Goal: Task Accomplishment & Management: Manage account settings

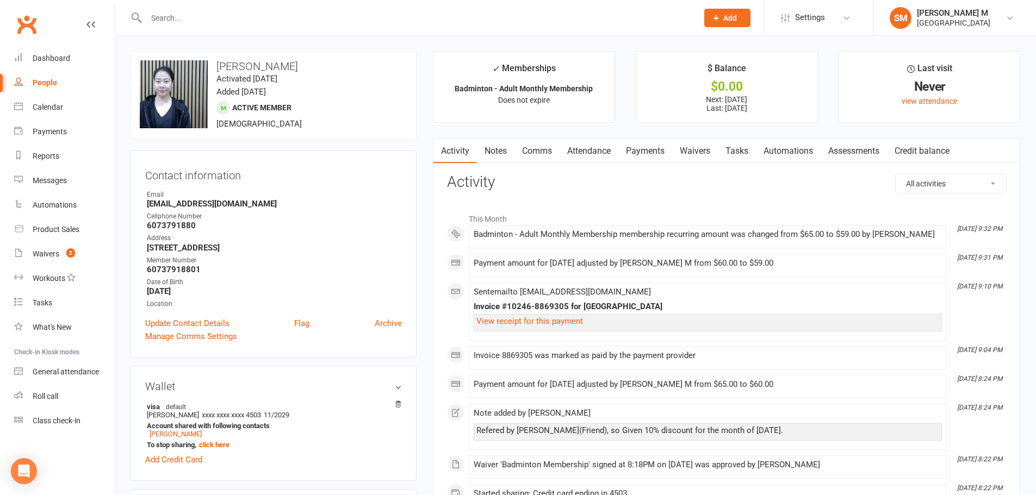
click at [483, 144] on link "Notes" at bounding box center [496, 151] width 38 height 25
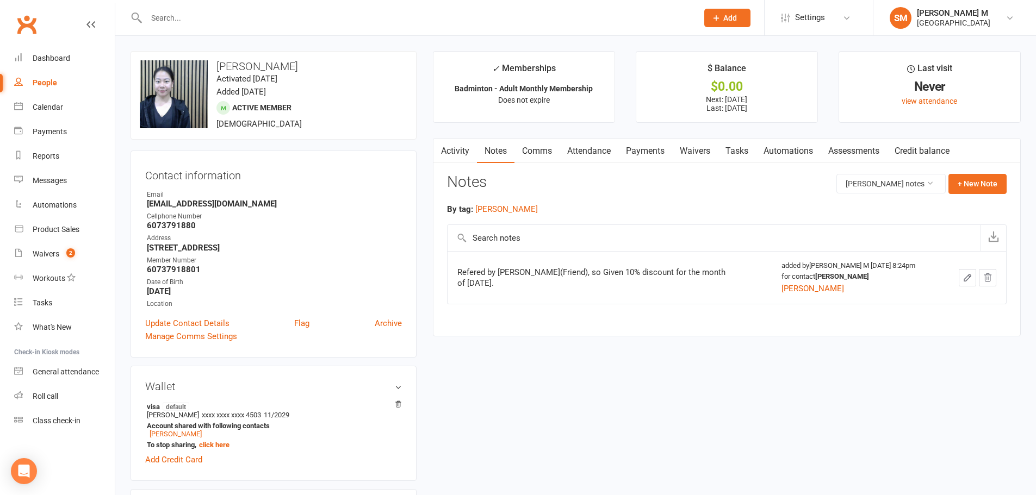
click at [472, 154] on link "Activity" at bounding box center [454, 151] width 43 height 25
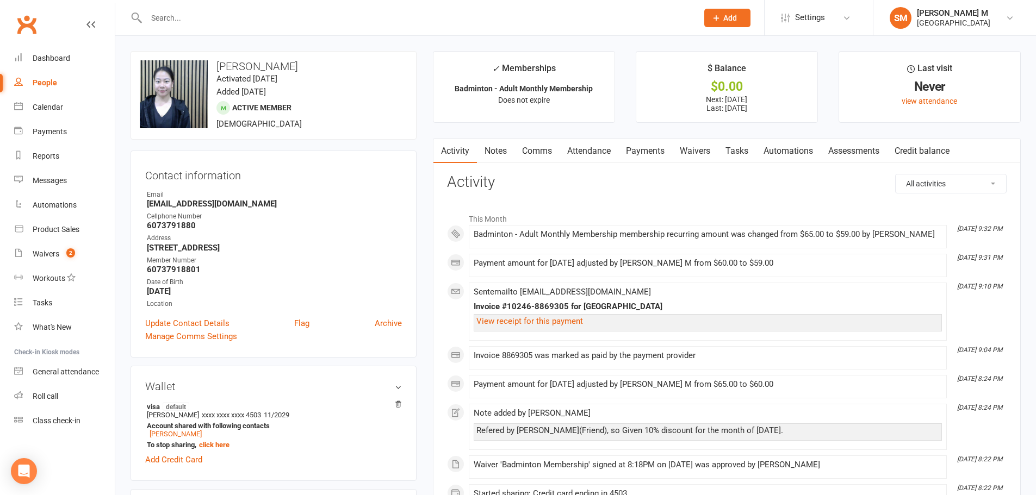
click at [640, 158] on link "Payments" at bounding box center [645, 151] width 54 height 25
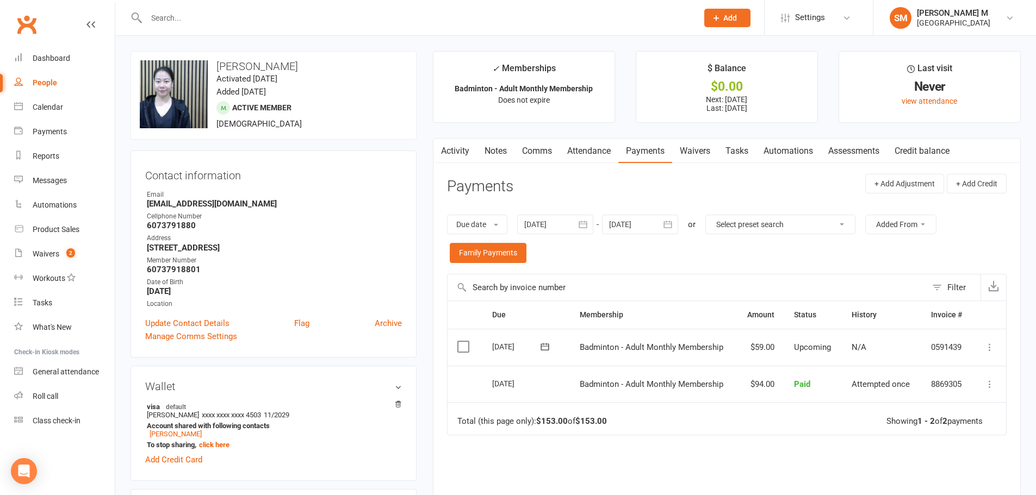
click at [469, 157] on link "Activity" at bounding box center [454, 151] width 43 height 25
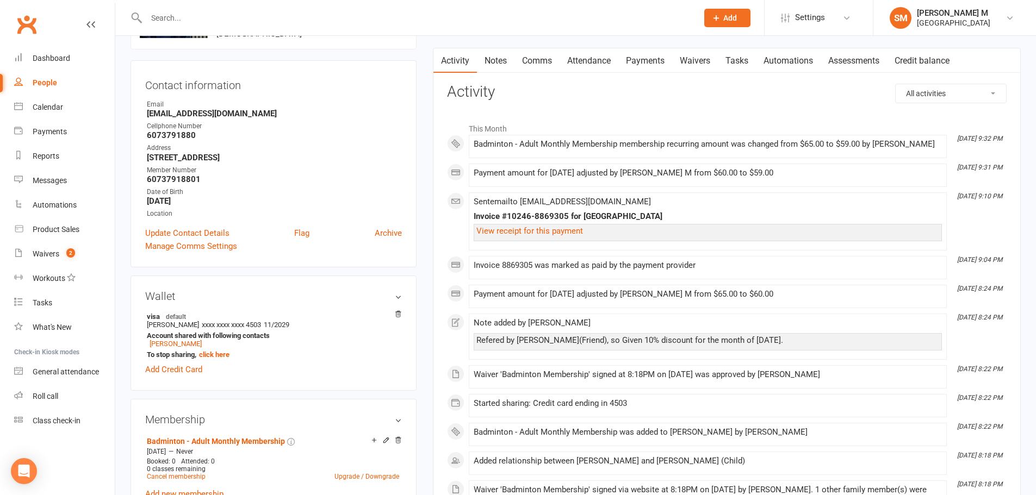
scroll to position [109, 0]
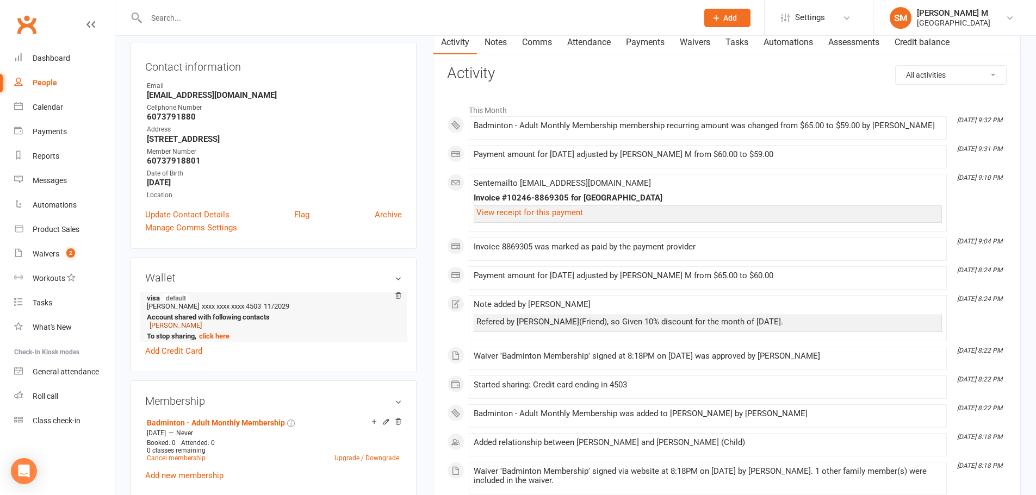
click at [172, 326] on link "[PERSON_NAME]" at bounding box center [176, 325] width 52 height 8
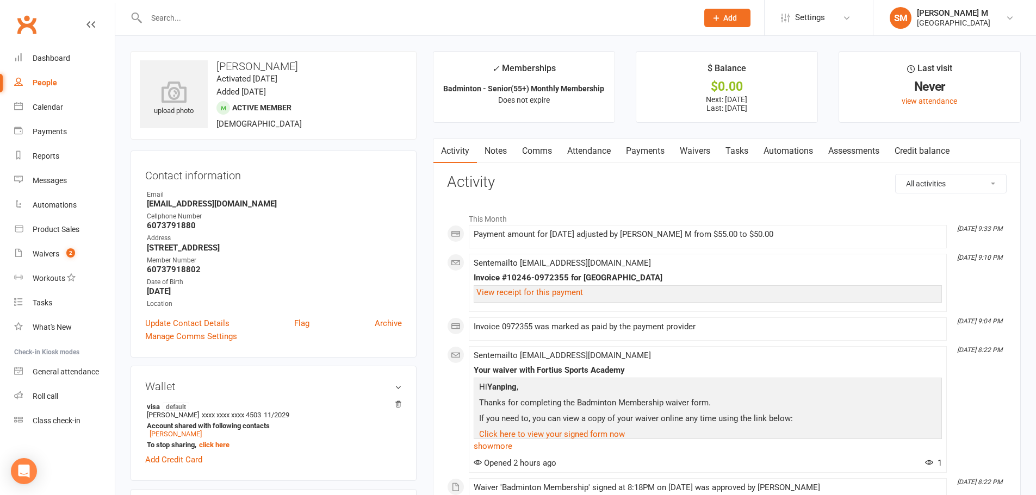
click at [644, 159] on link "Payments" at bounding box center [645, 151] width 54 height 25
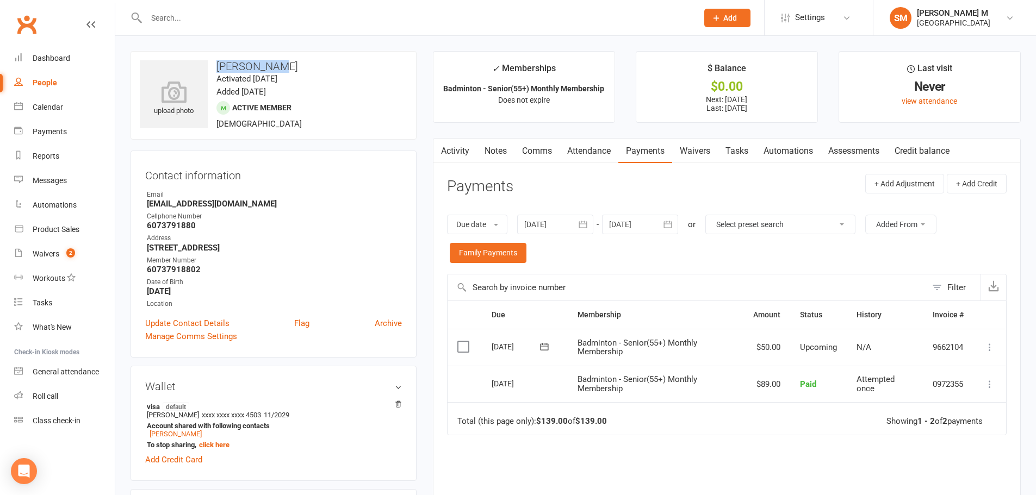
drag, startPoint x: 216, startPoint y: 63, endPoint x: 278, endPoint y: 57, distance: 62.3
click at [278, 57] on div "upload photo [PERSON_NAME] Activated [DATE] Added [DATE] Active member [DEMOGRA…" at bounding box center [273, 95] width 286 height 89
copy h3 "[PERSON_NAME]"
click at [286, 71] on h3 "[PERSON_NAME]" at bounding box center [273, 66] width 267 height 12
click at [167, 92] on icon at bounding box center [173, 92] width 75 height 24
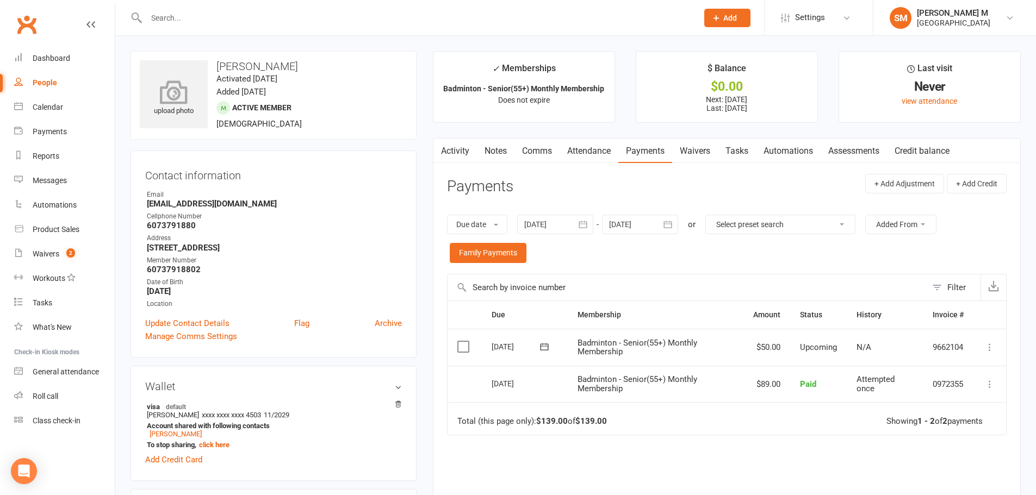
click at [171, 107] on div "upload photo" at bounding box center [174, 99] width 68 height 36
click at [671, 232] on button "button" at bounding box center [668, 225] width 20 height 20
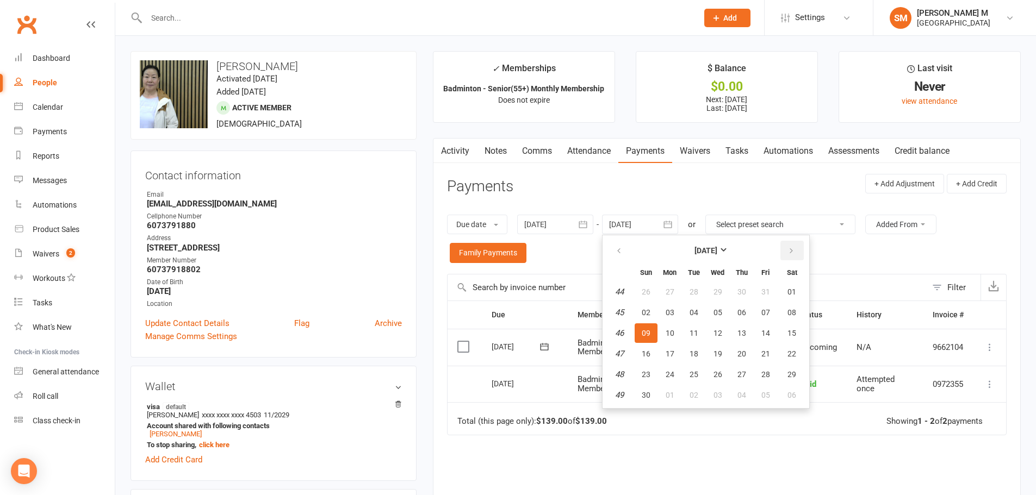
click at [786, 250] on button "button" at bounding box center [791, 251] width 23 height 20
click at [774, 298] on button "05" at bounding box center [765, 292] width 23 height 20
type input "[DATE]"
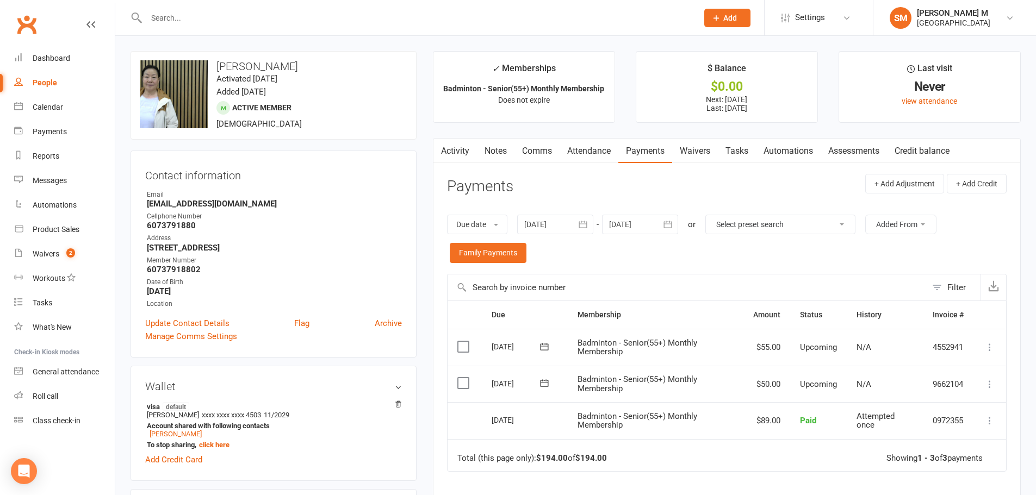
click at [451, 153] on link "Activity" at bounding box center [454, 151] width 43 height 25
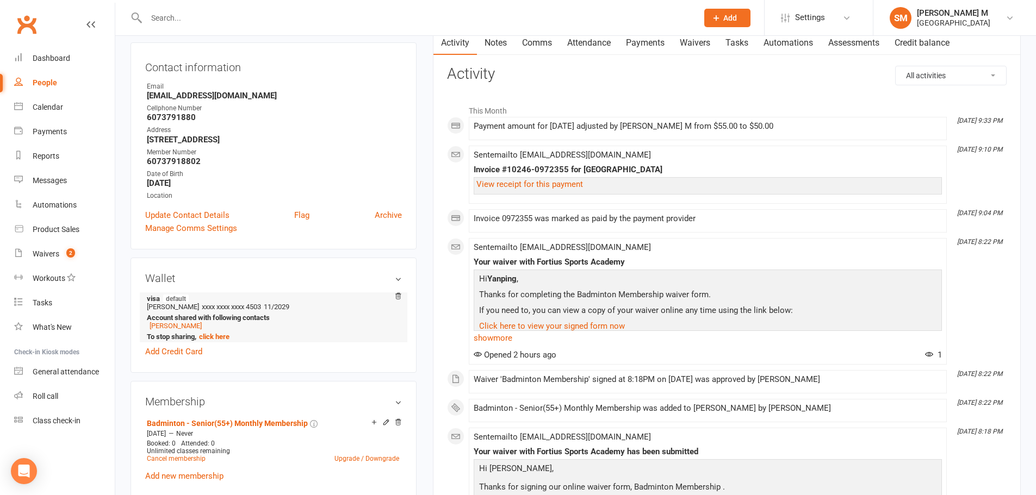
scroll to position [109, 0]
click at [154, 323] on link "[PERSON_NAME]" at bounding box center [176, 325] width 52 height 8
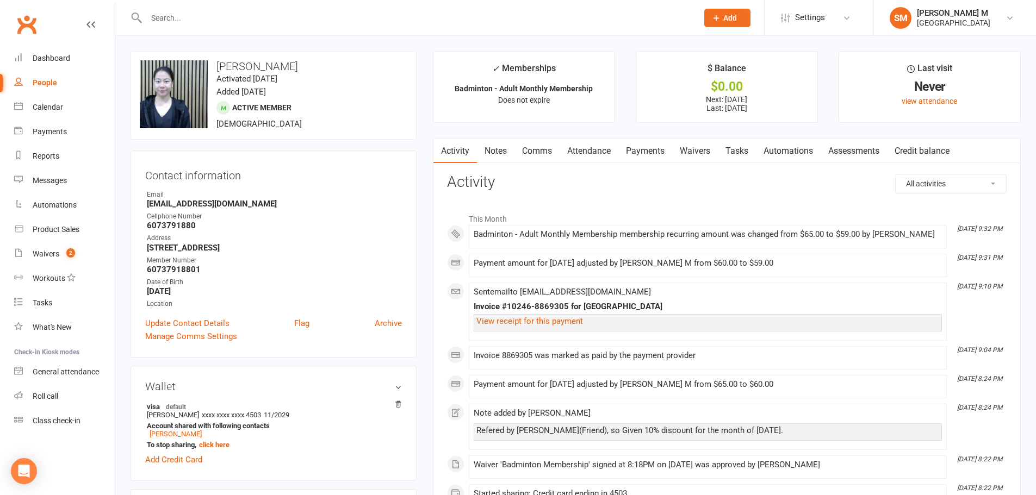
click at [626, 147] on link "Payments" at bounding box center [645, 151] width 54 height 25
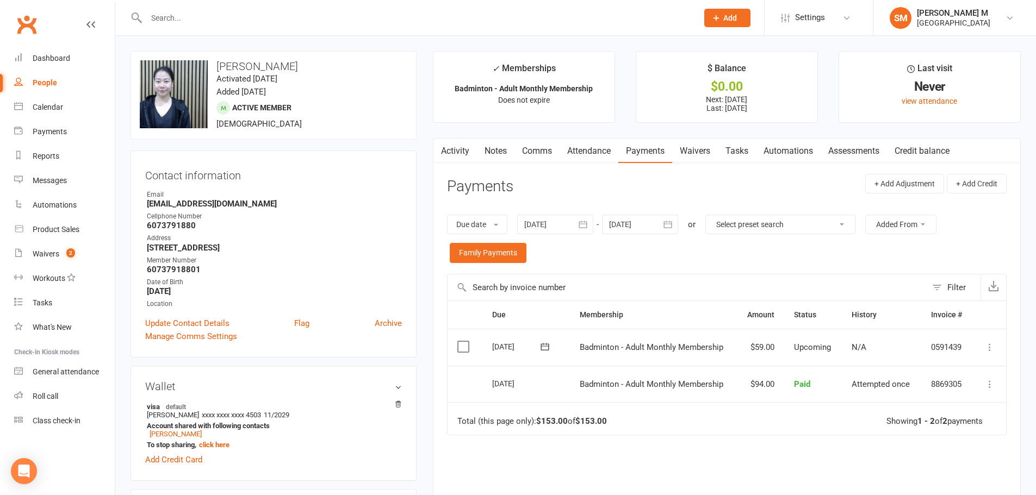
click at [672, 227] on icon "button" at bounding box center [668, 224] width 8 height 7
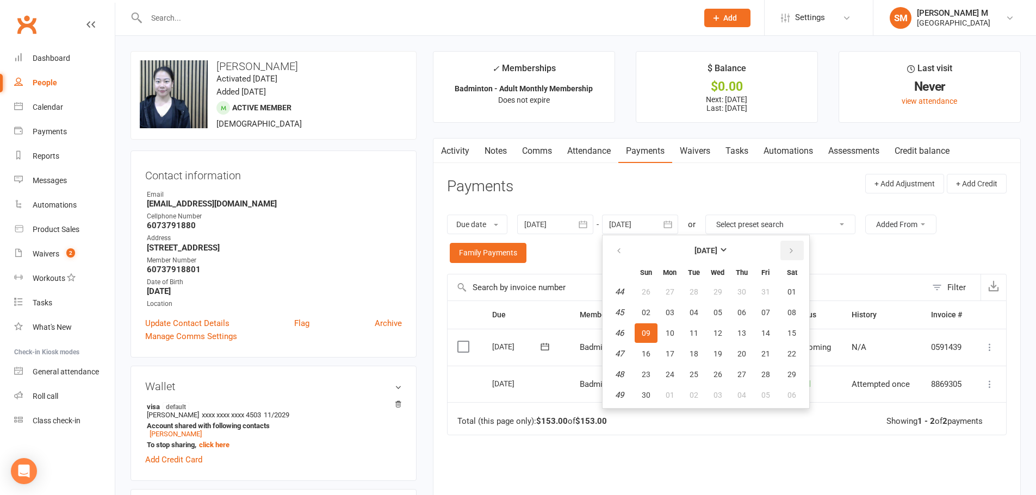
click at [792, 250] on icon "button" at bounding box center [791, 251] width 8 height 9
click at [792, 282] on table "[DATE] Sun Mon Tue Wed Thu Fri Sat 1 28 29 30 31 01 02 03 2 04 05 06 07 08 09 1…" at bounding box center [706, 322] width 202 height 169
click at [790, 301] on button "03" at bounding box center [792, 292] width 28 height 20
type input "[DATE]"
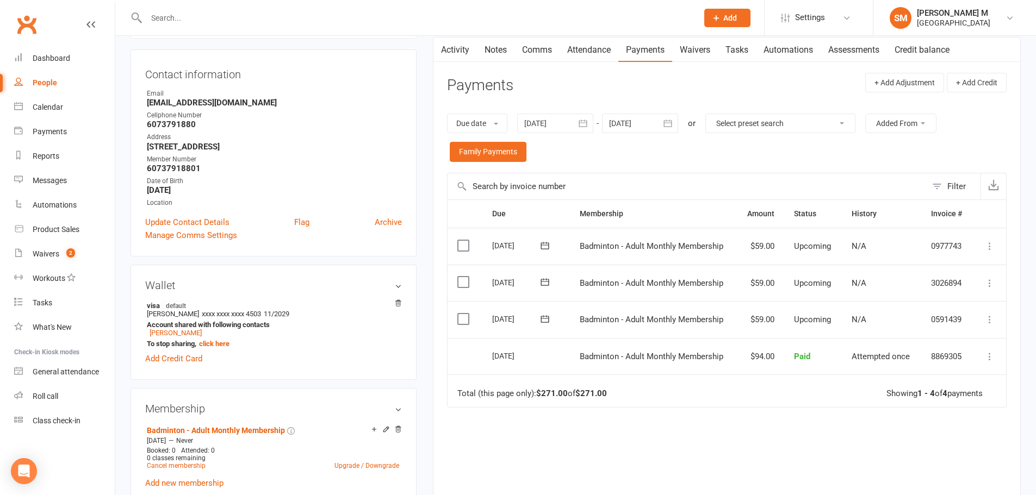
scroll to position [109, 0]
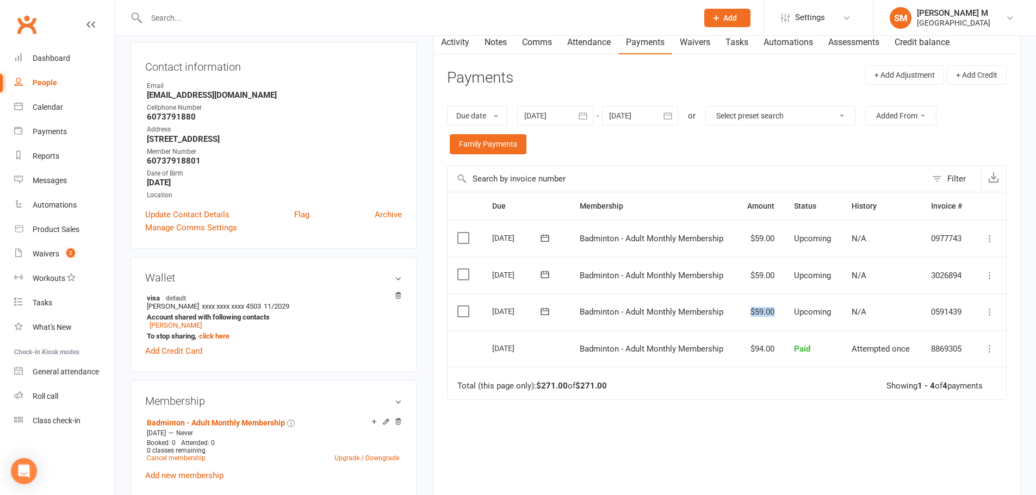
drag, startPoint x: 745, startPoint y: 314, endPoint x: 782, endPoint y: 314, distance: 37.5
click at [782, 314] on td "$59.00" at bounding box center [760, 312] width 48 height 37
click at [714, 322] on td "Badminton - Adult Monthly Membership" at bounding box center [653, 312] width 166 height 37
drag, startPoint x: 738, startPoint y: 313, endPoint x: 768, endPoint y: 319, distance: 30.4
click at [780, 314] on td "$59.00" at bounding box center [760, 312] width 48 height 37
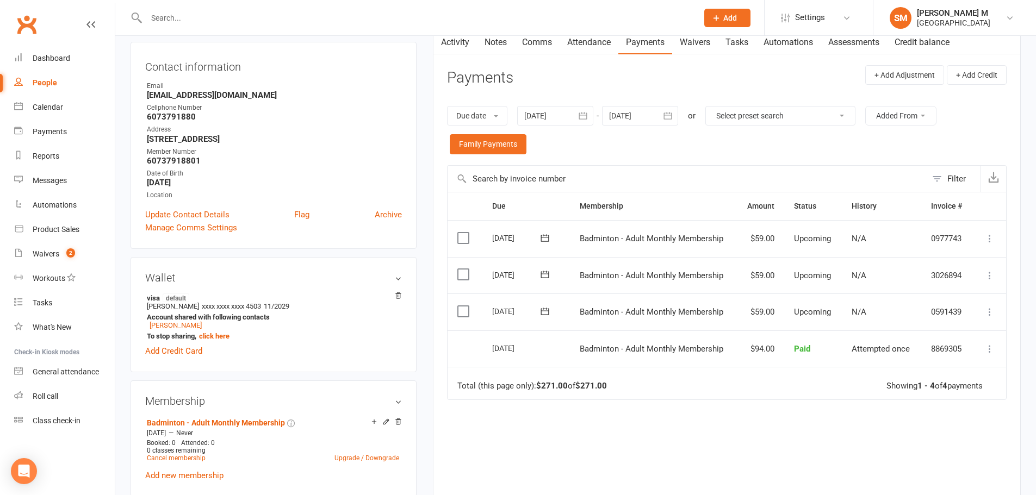
click at [730, 322] on td "Badminton - Adult Monthly Membership" at bounding box center [653, 312] width 166 height 37
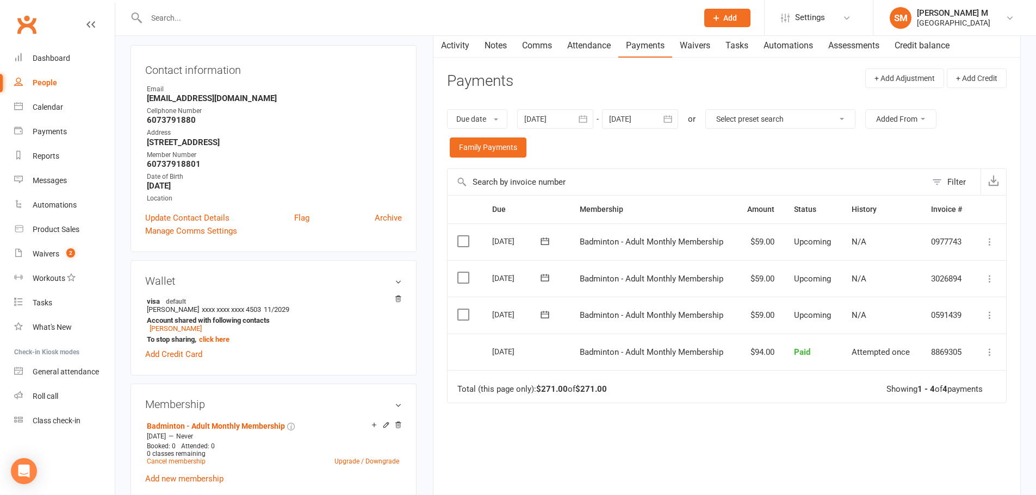
scroll to position [0, 0]
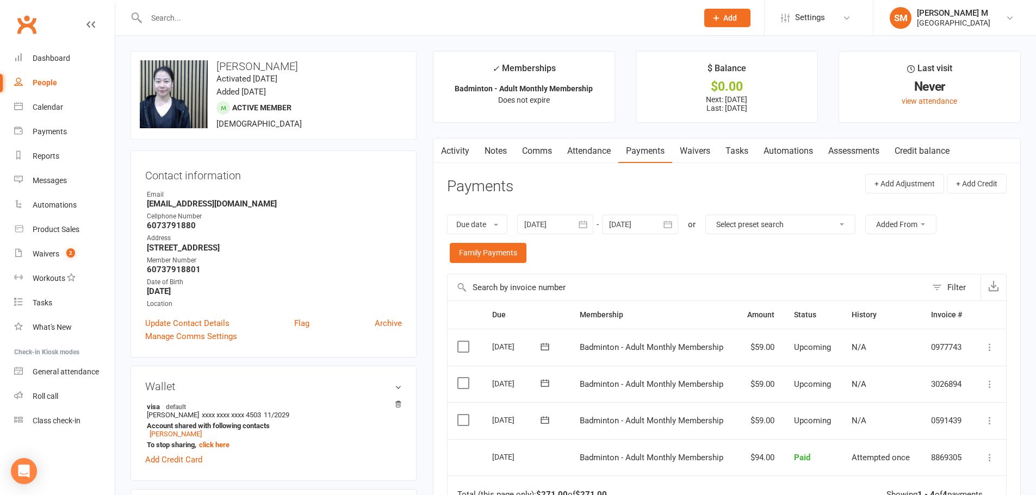
click at [453, 148] on link "Activity" at bounding box center [454, 151] width 43 height 25
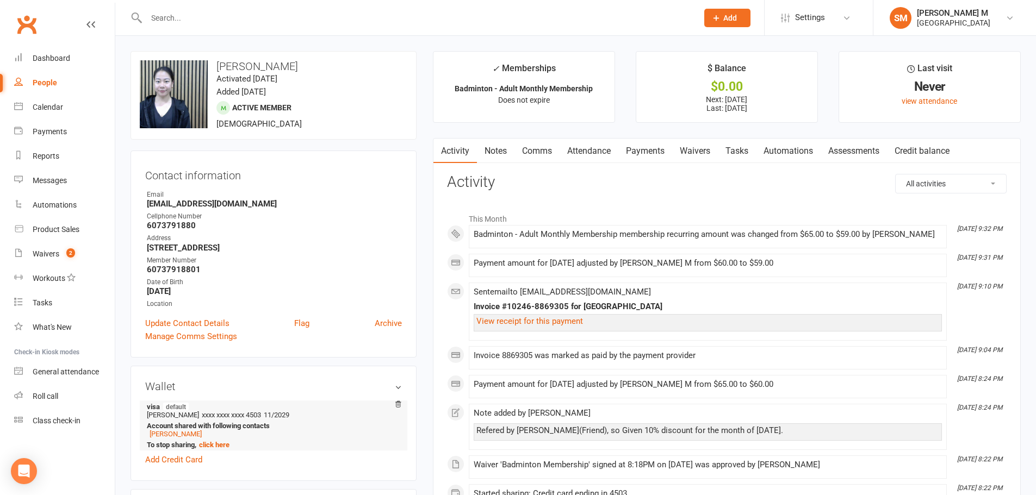
scroll to position [109, 0]
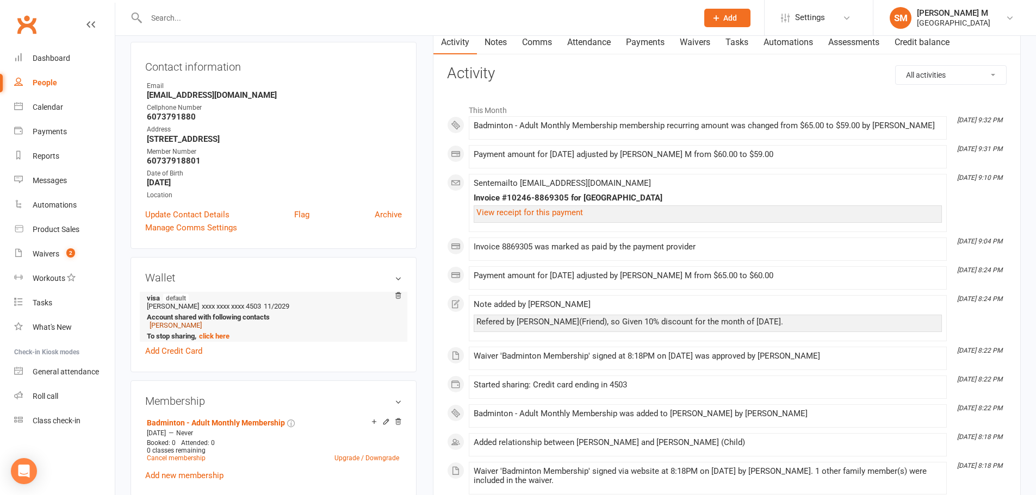
click at [168, 326] on link "[PERSON_NAME]" at bounding box center [176, 325] width 52 height 8
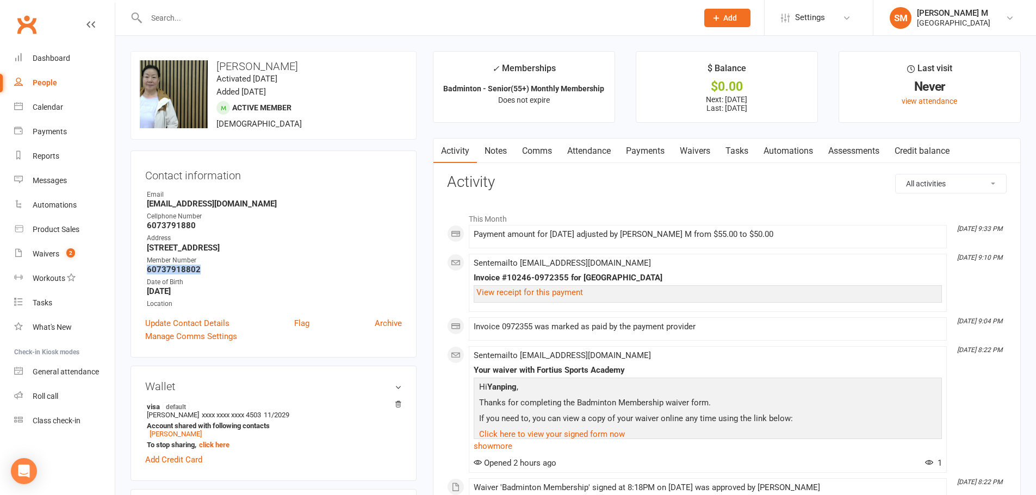
drag, startPoint x: 146, startPoint y: 269, endPoint x: 200, endPoint y: 269, distance: 54.4
click at [200, 269] on li "Member Number 60737918802" at bounding box center [273, 265] width 257 height 19
copy strong "60737918802"
click at [279, 272] on strong "60737918802" at bounding box center [274, 270] width 255 height 10
click at [636, 156] on link "Payments" at bounding box center [645, 151] width 54 height 25
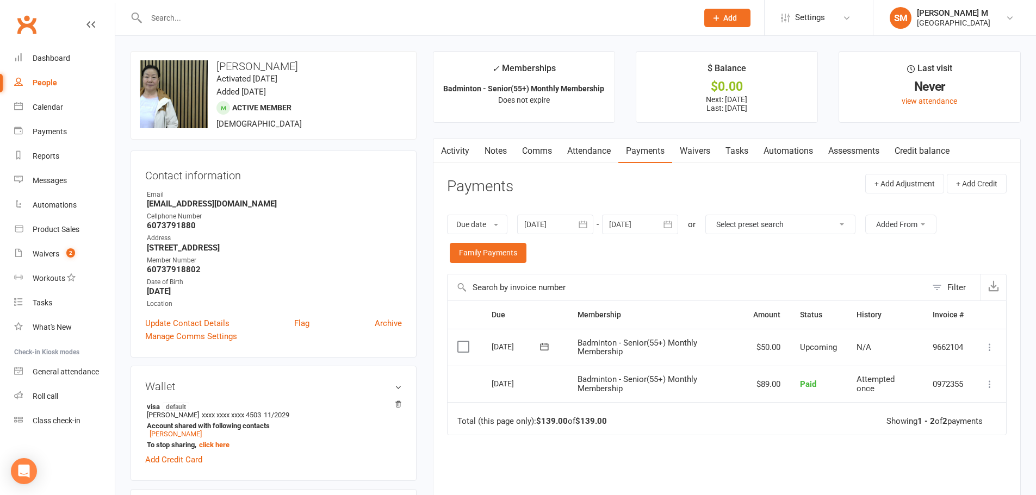
click at [457, 152] on link "Activity" at bounding box center [454, 151] width 43 height 25
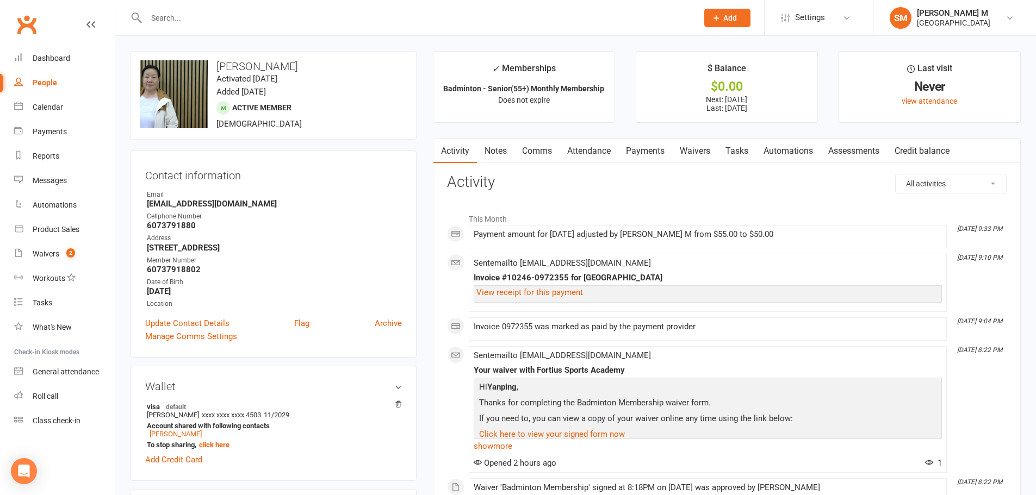
click at [501, 153] on link "Notes" at bounding box center [496, 151] width 38 height 25
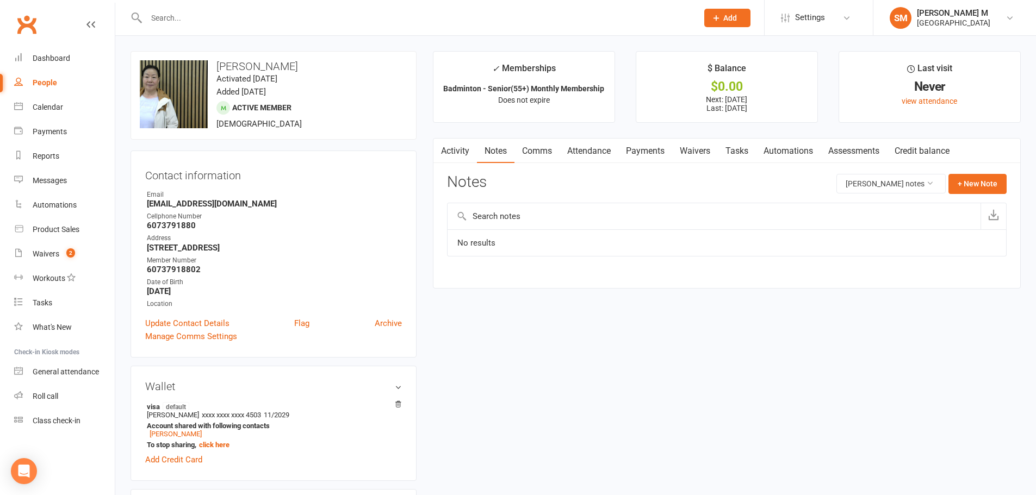
click at [463, 155] on link "Activity" at bounding box center [454, 151] width 43 height 25
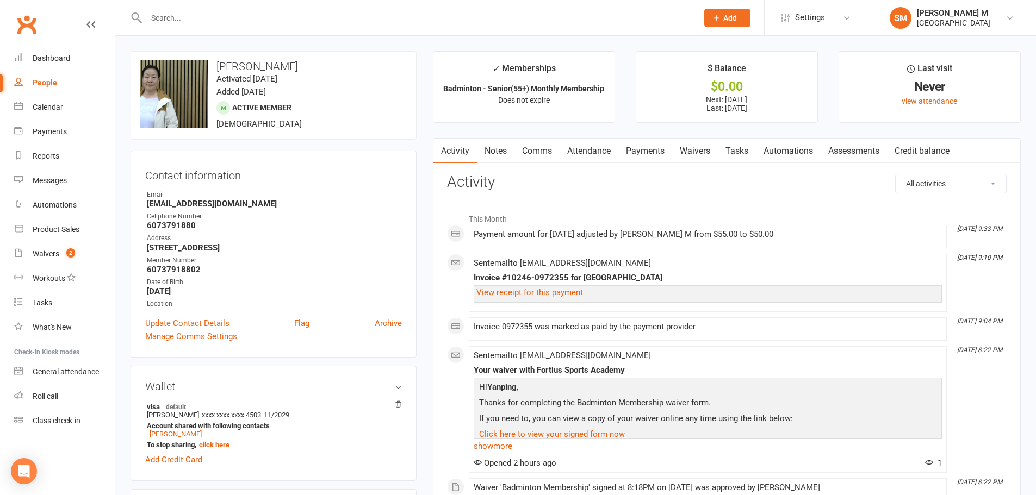
click at [366, 151] on div "Contact information Owner Email [EMAIL_ADDRESS][DOMAIN_NAME] Cellphone Number […" at bounding box center [273, 254] width 286 height 207
click at [429, 104] on main "✓ Memberships Badminton - Senior(55+) Monthly Membership Does not expire $ Bala…" at bounding box center [727, 423] width 604 height 744
click at [646, 157] on link "Payments" at bounding box center [645, 151] width 54 height 25
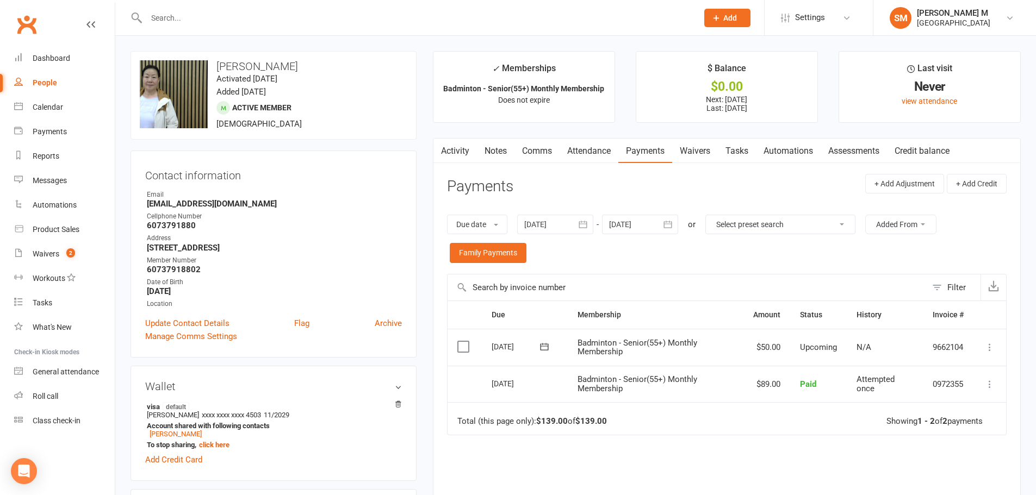
click at [452, 150] on link "Activity" at bounding box center [454, 151] width 43 height 25
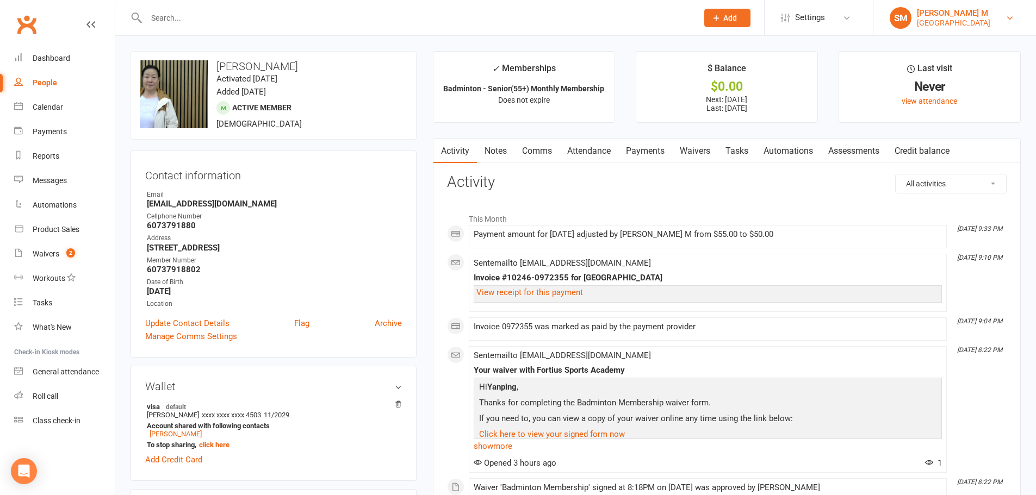
click at [919, 19] on div "[GEOGRAPHIC_DATA]" at bounding box center [953, 23] width 73 height 10
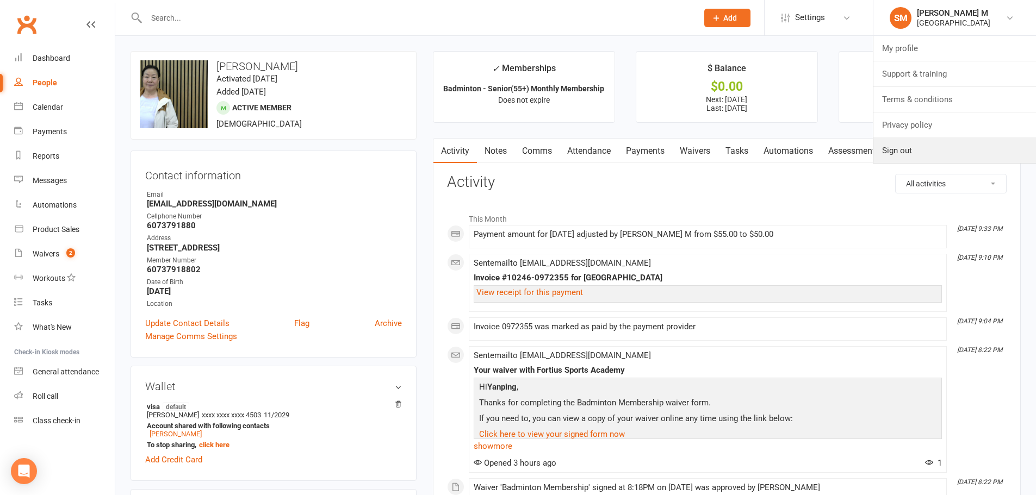
drag, startPoint x: 908, startPoint y: 153, endPoint x: 932, endPoint y: 4, distance: 150.3
click at [908, 153] on link "Sign out" at bounding box center [954, 150] width 163 height 25
